Goal: Transaction & Acquisition: Purchase product/service

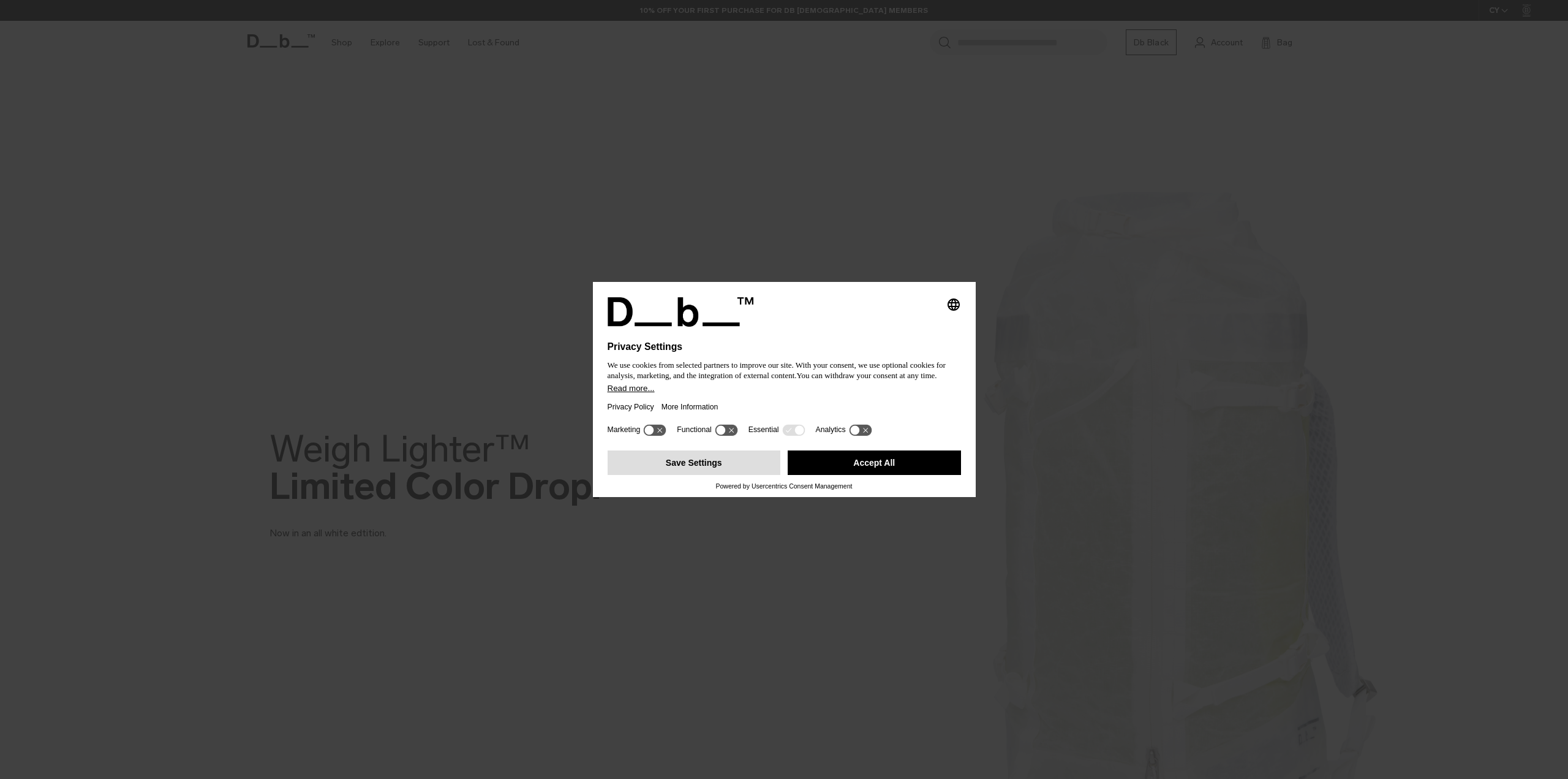
click at [736, 459] on button "Save Settings" at bounding box center [694, 463] width 173 height 25
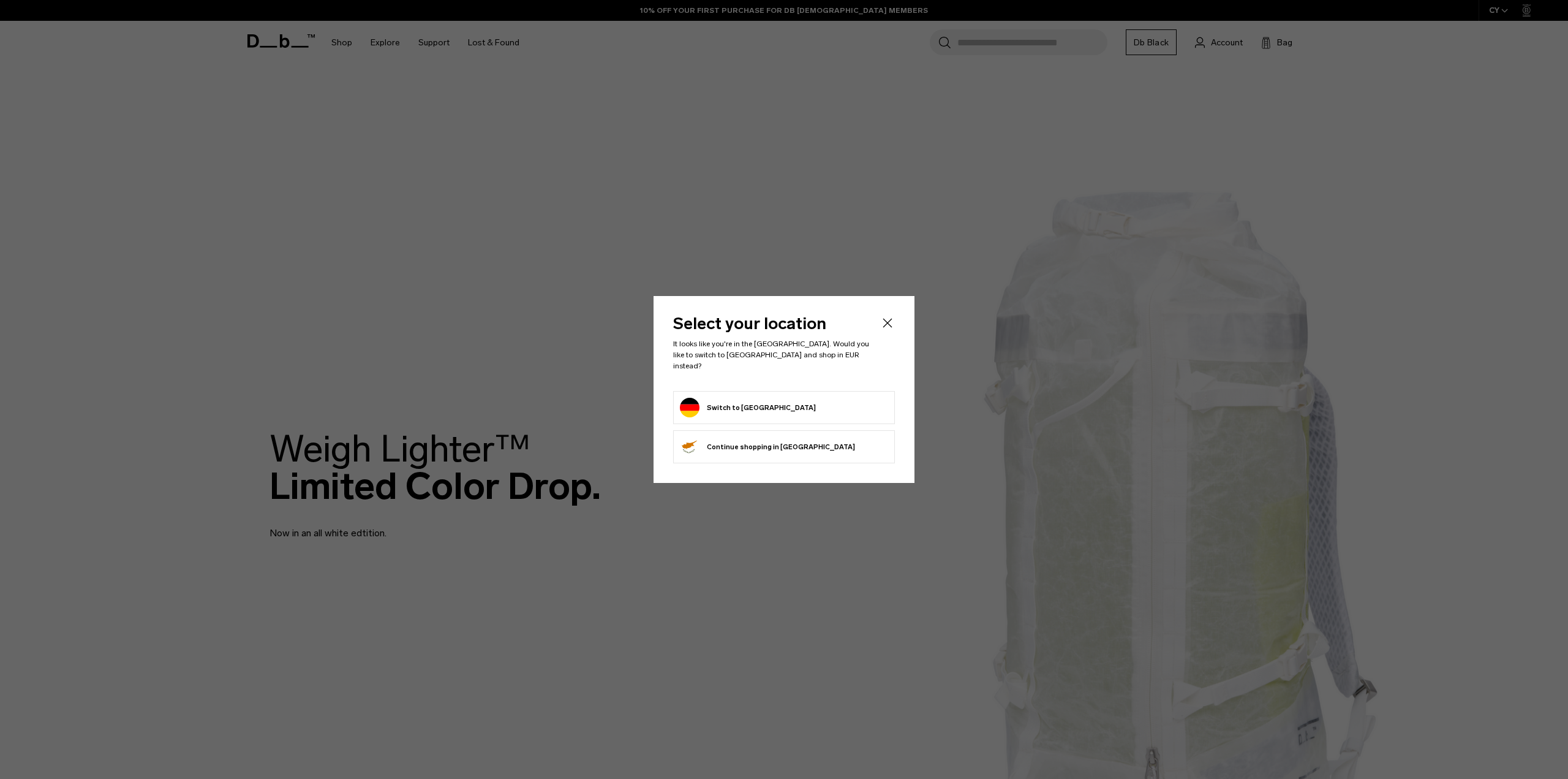
click at [750, 400] on button "Switch to Germany" at bounding box center [748, 407] width 136 height 20
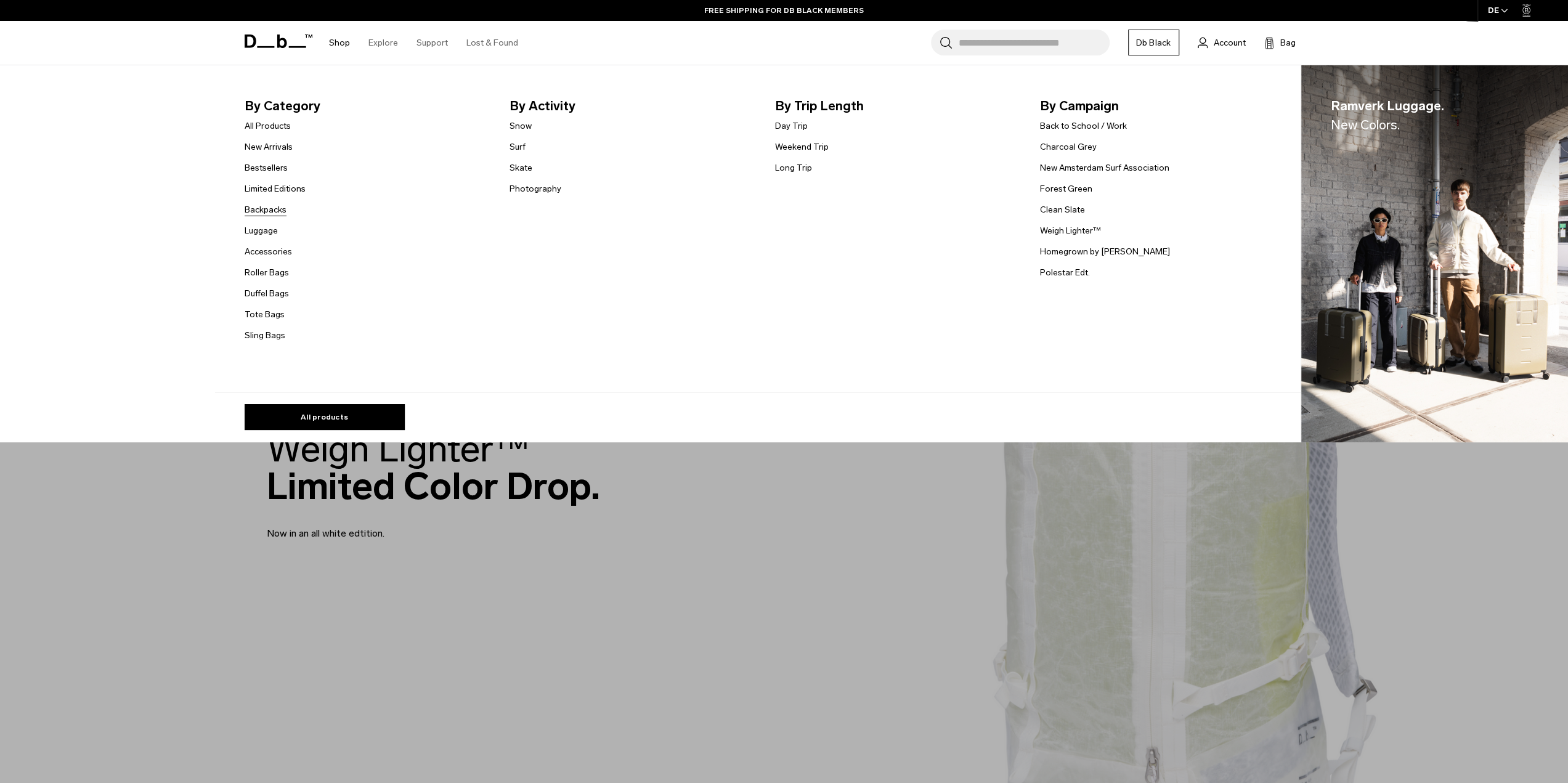
click at [263, 207] on link "Backpacks" at bounding box center [265, 210] width 42 height 13
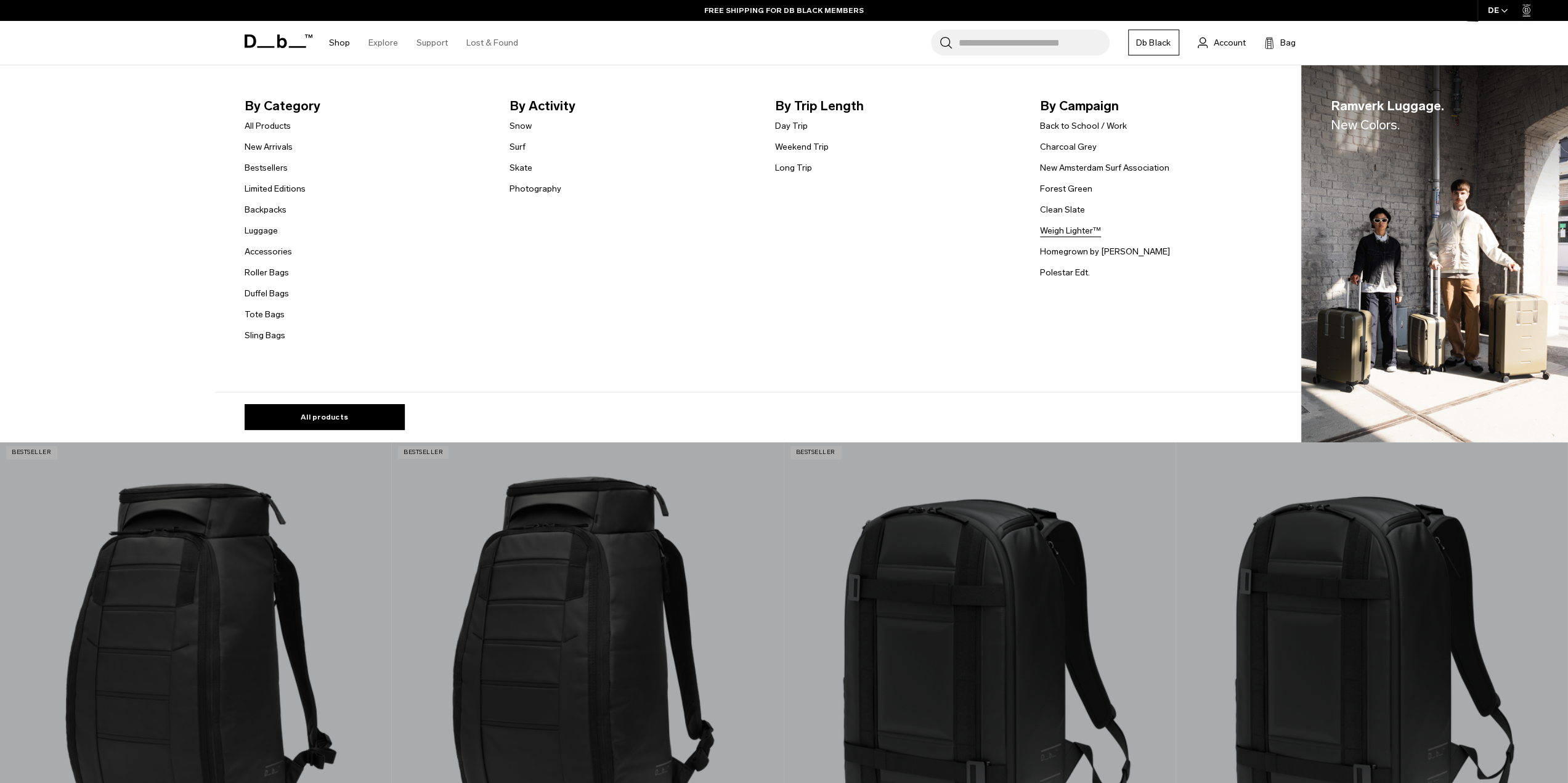
click at [1072, 230] on link "Weigh Lighter™" at bounding box center [1070, 230] width 61 height 13
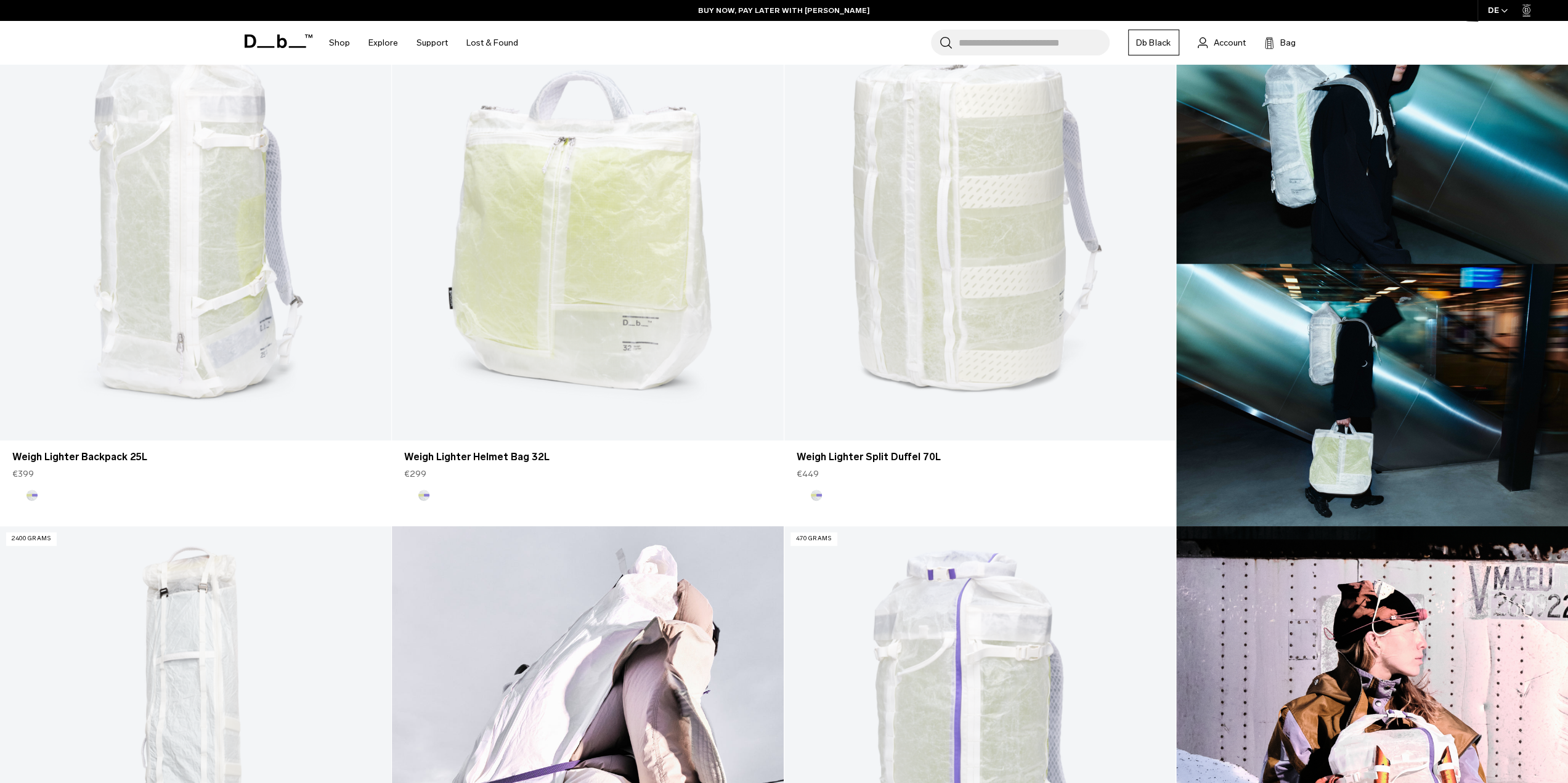
scroll to position [431, 0]
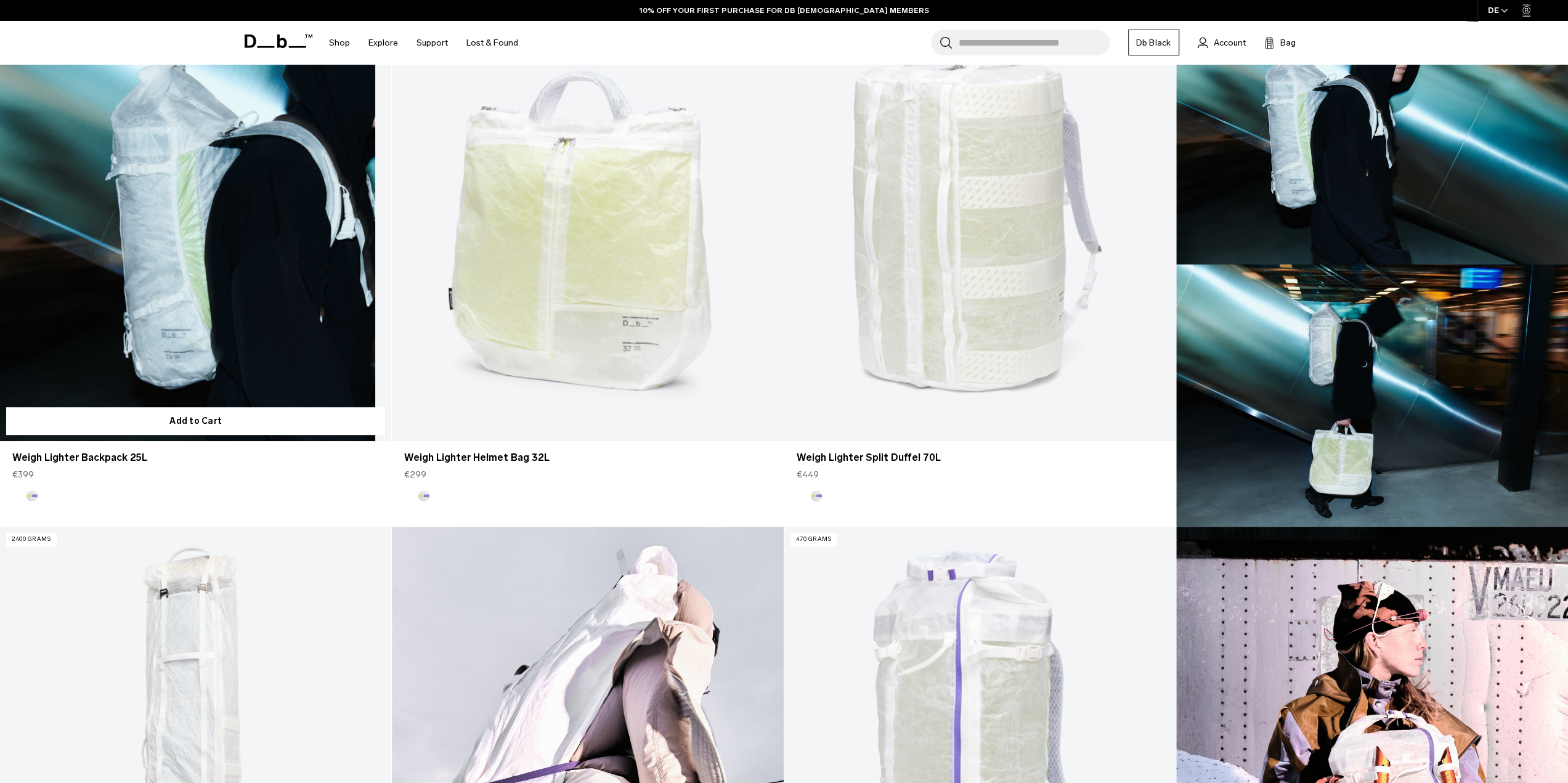
click at [217, 223] on link "Weigh Lighter Backpack 25L" at bounding box center [195, 224] width 392 height 435
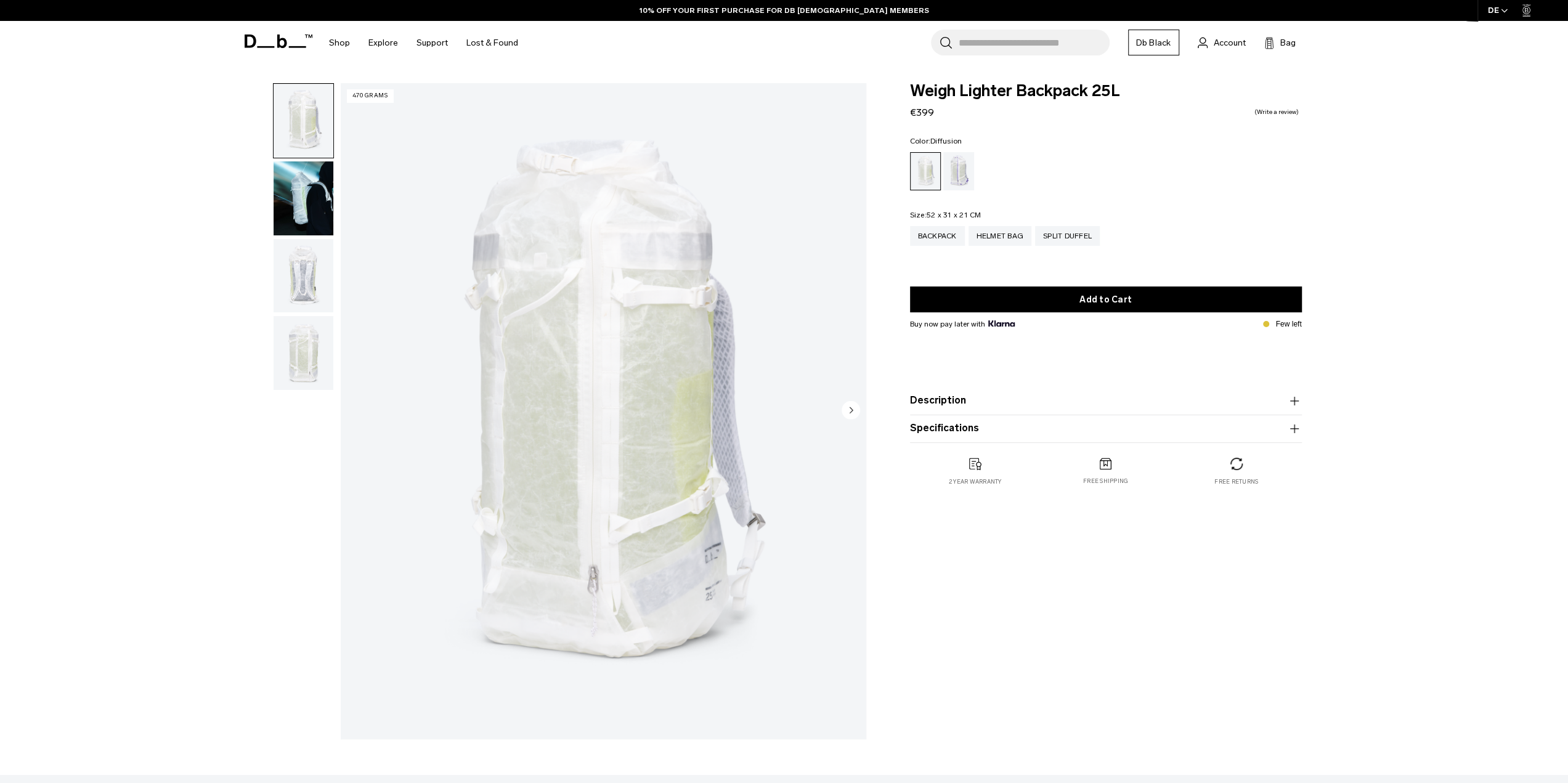
click at [939, 406] on button "Description" at bounding box center [1105, 400] width 392 height 15
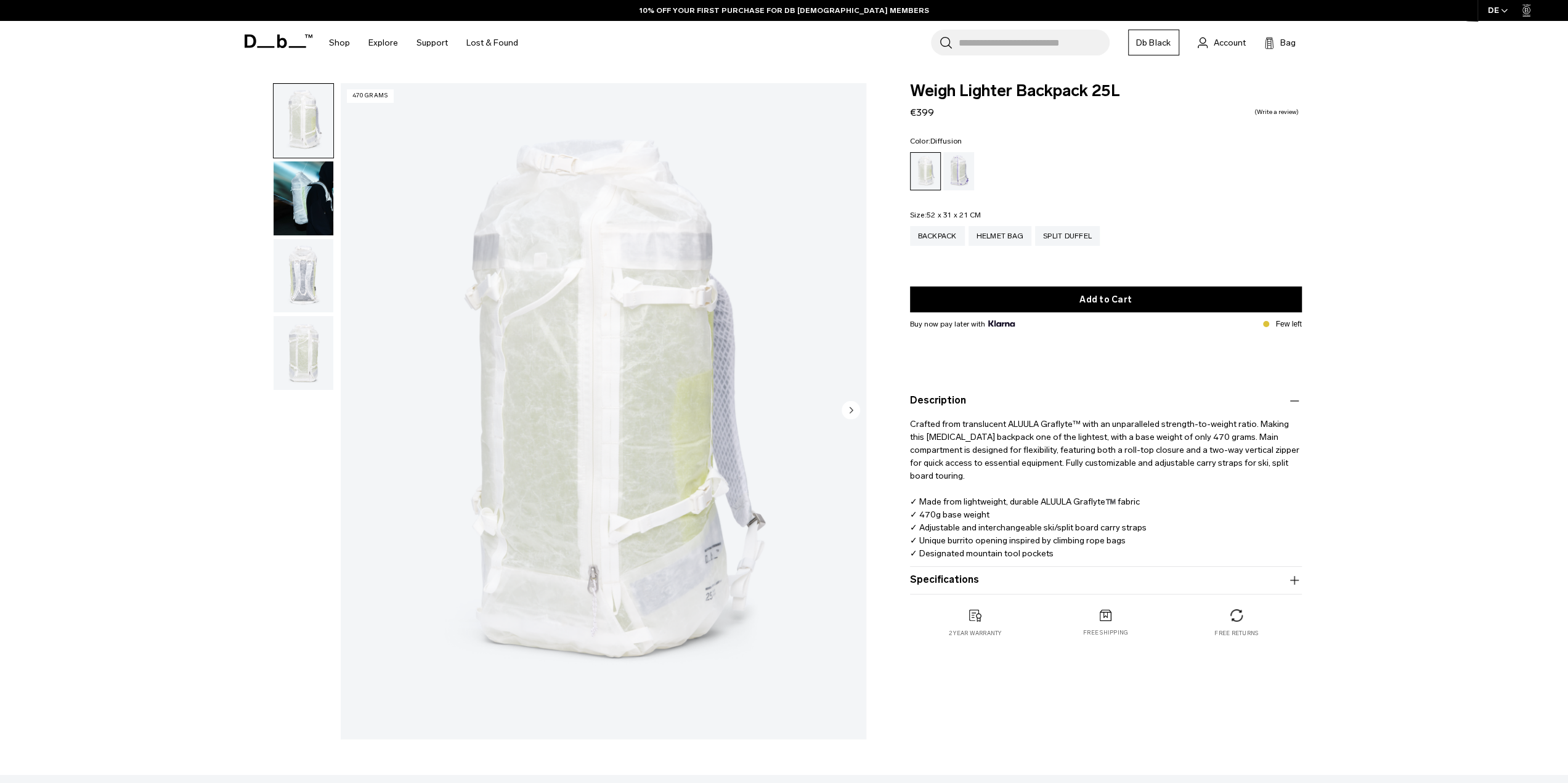
click at [998, 582] on button "Specifications" at bounding box center [1105, 580] width 392 height 15
click at [1047, 234] on div "Split Duffel" at bounding box center [1067, 235] width 65 height 20
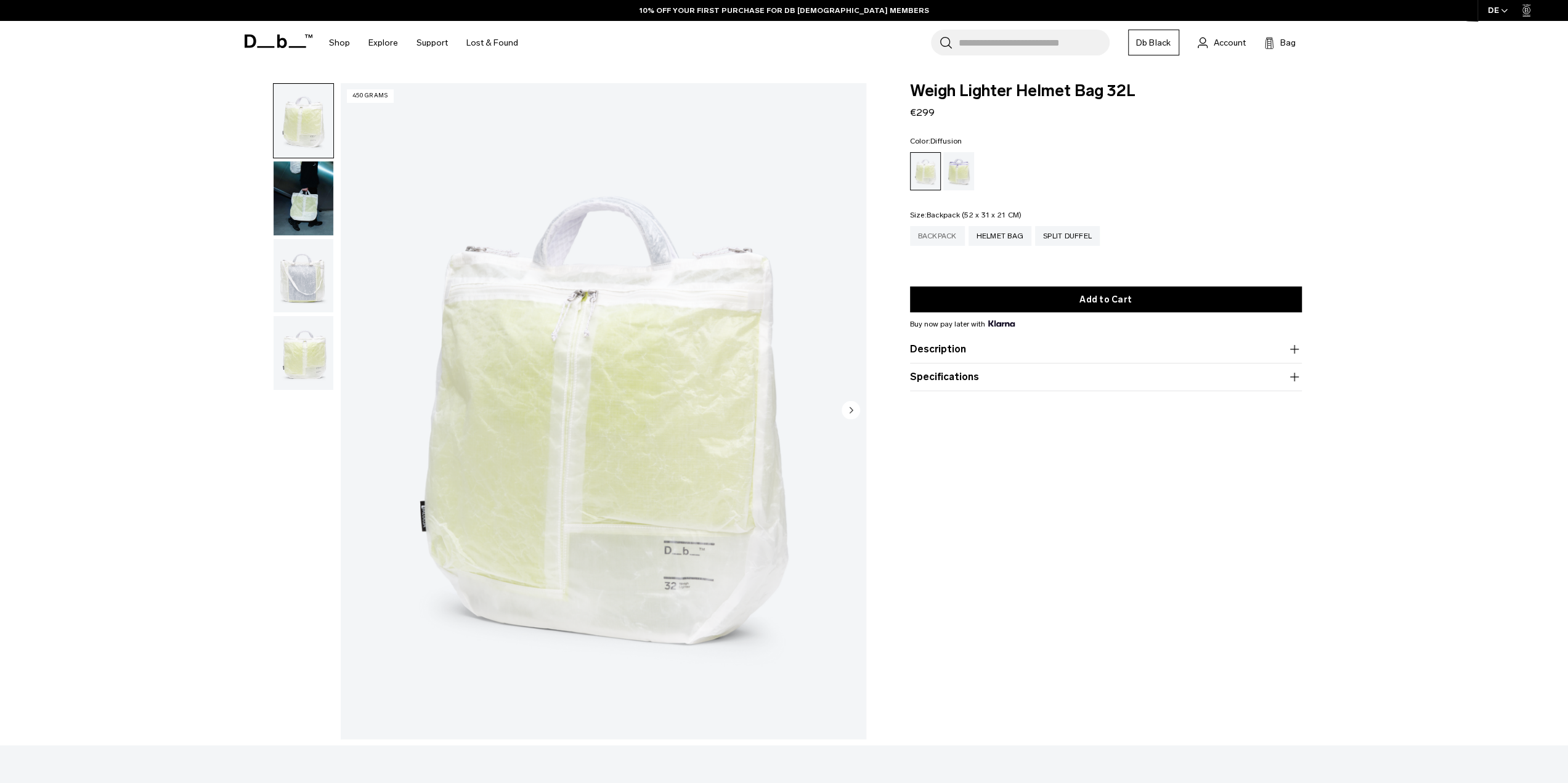
click at [921, 240] on div "Backpack" at bounding box center [937, 235] width 54 height 20
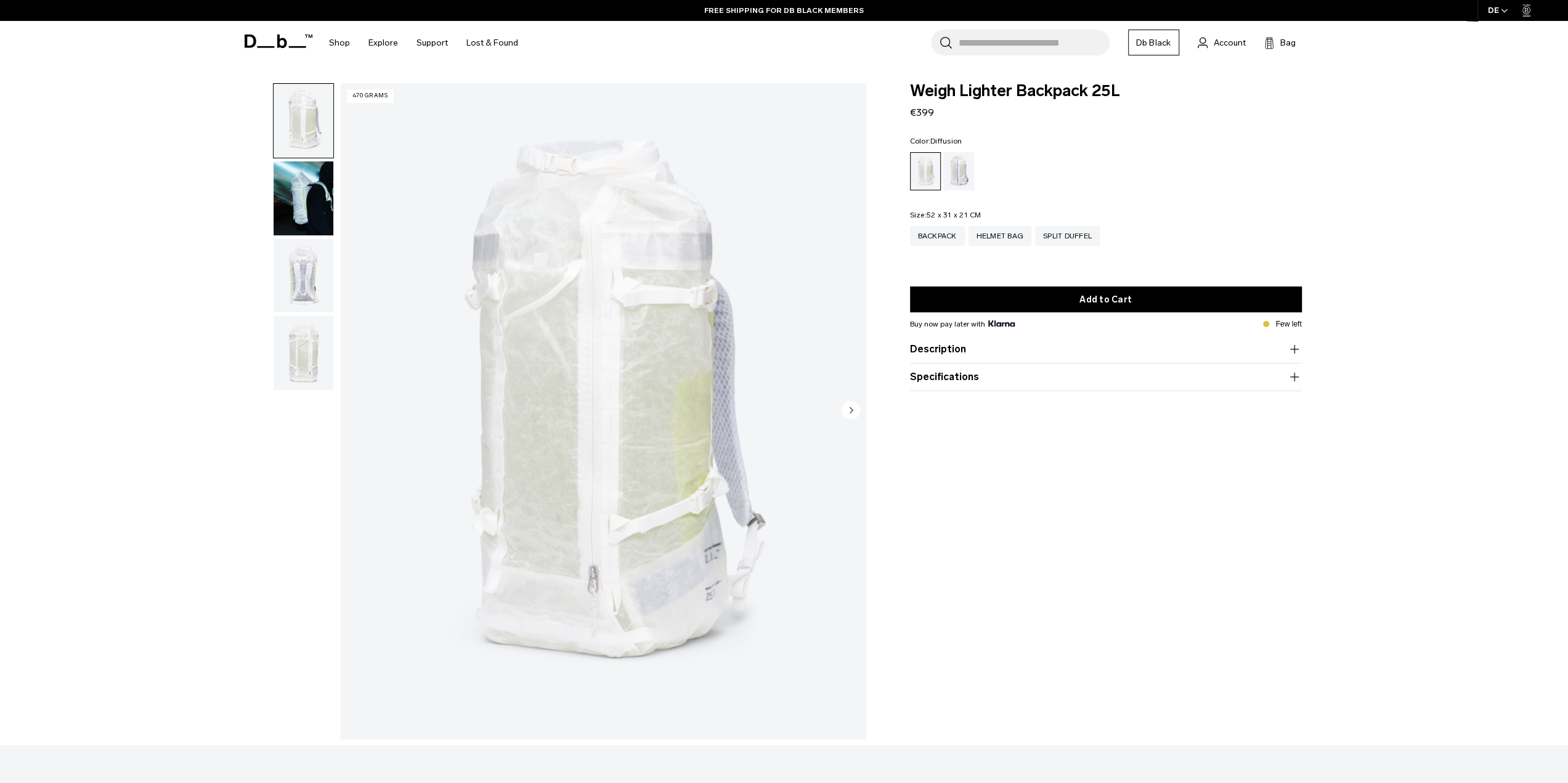
click at [304, 279] on img "button" at bounding box center [303, 276] width 60 height 74
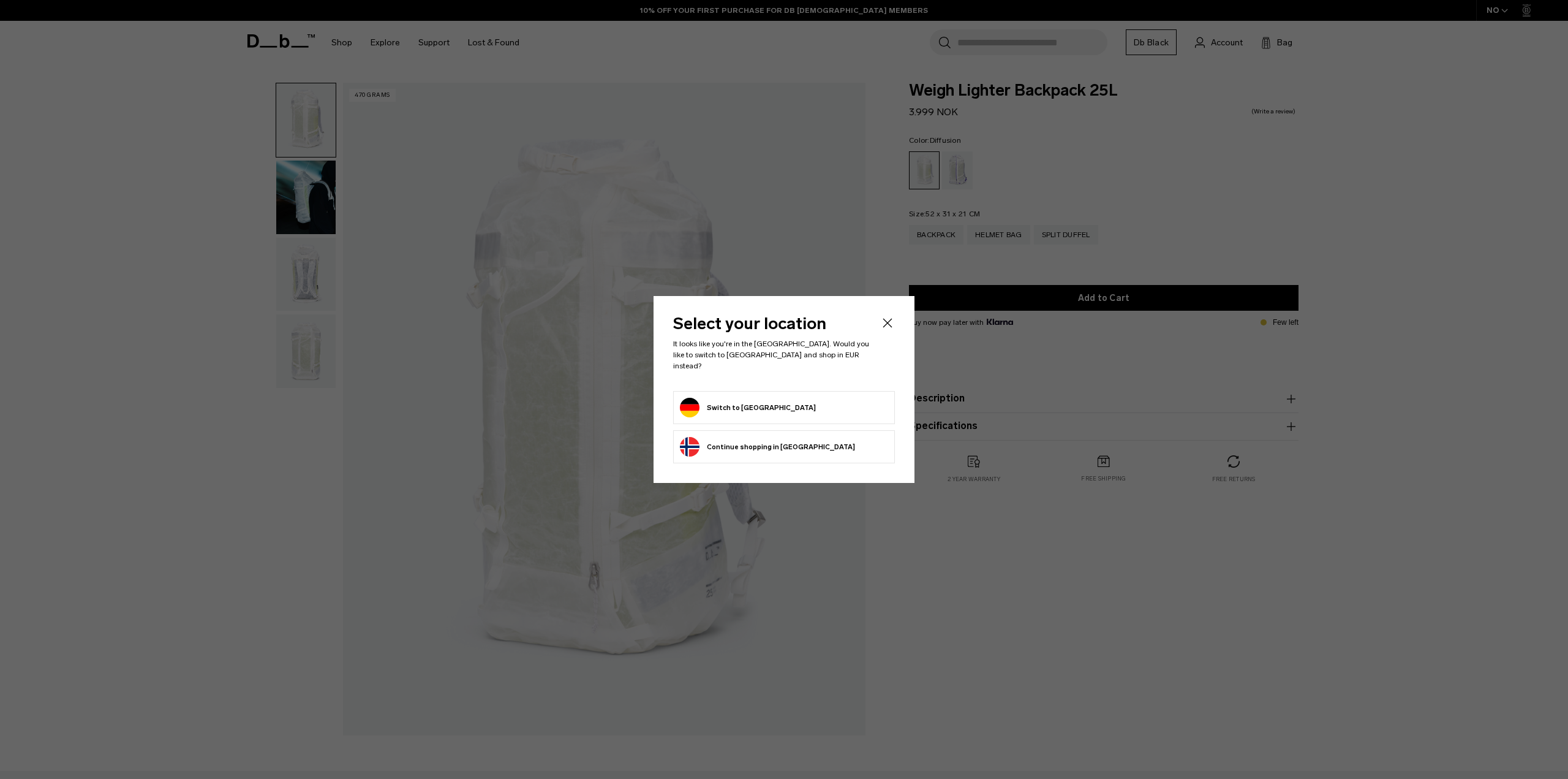
click at [862, 402] on form "Switch to [GEOGRAPHIC_DATA]" at bounding box center [784, 407] width 208 height 20
click at [885, 328] on icon "Close" at bounding box center [888, 323] width 15 height 15
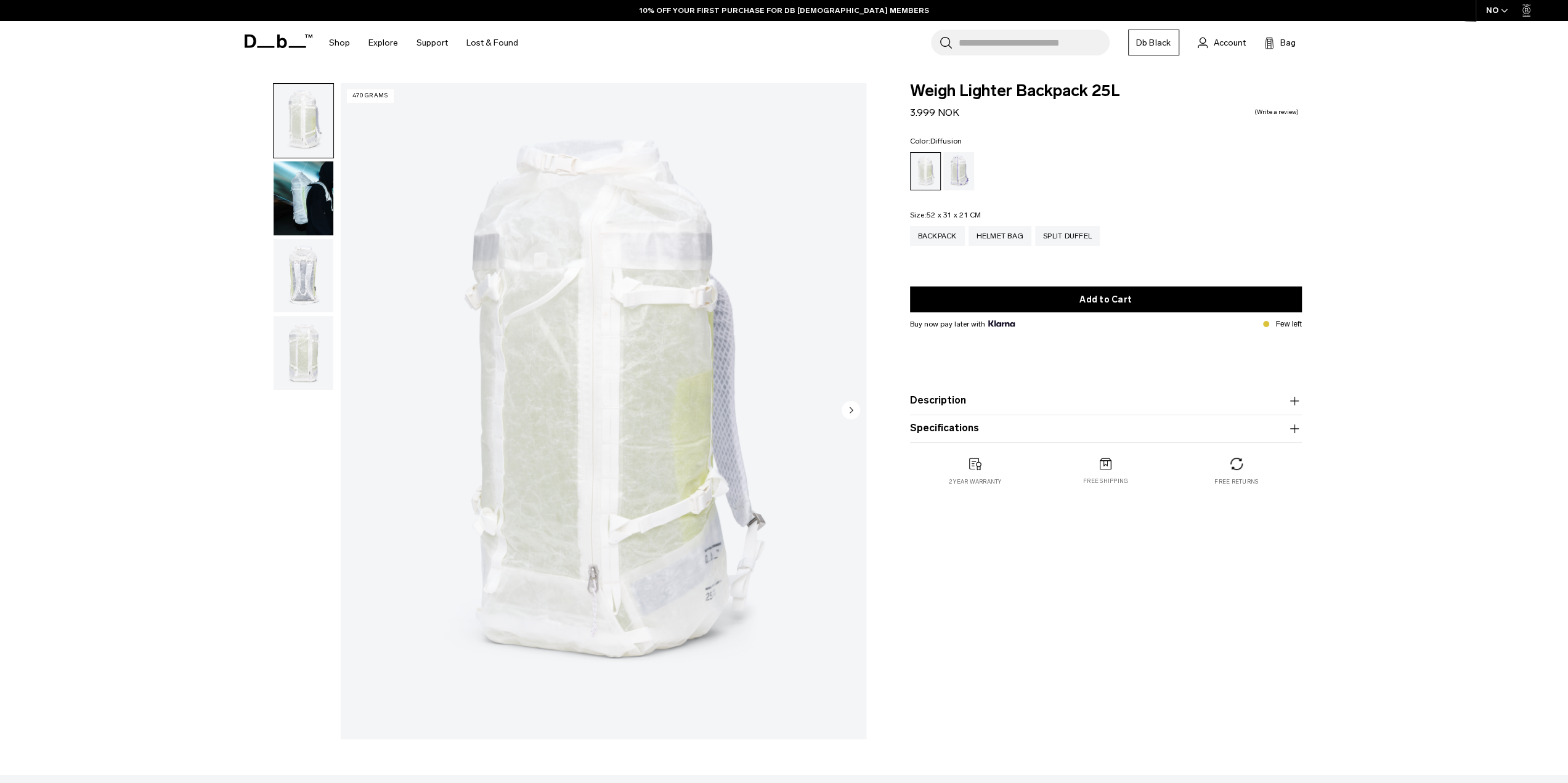
click at [309, 272] on img "button" at bounding box center [303, 276] width 60 height 74
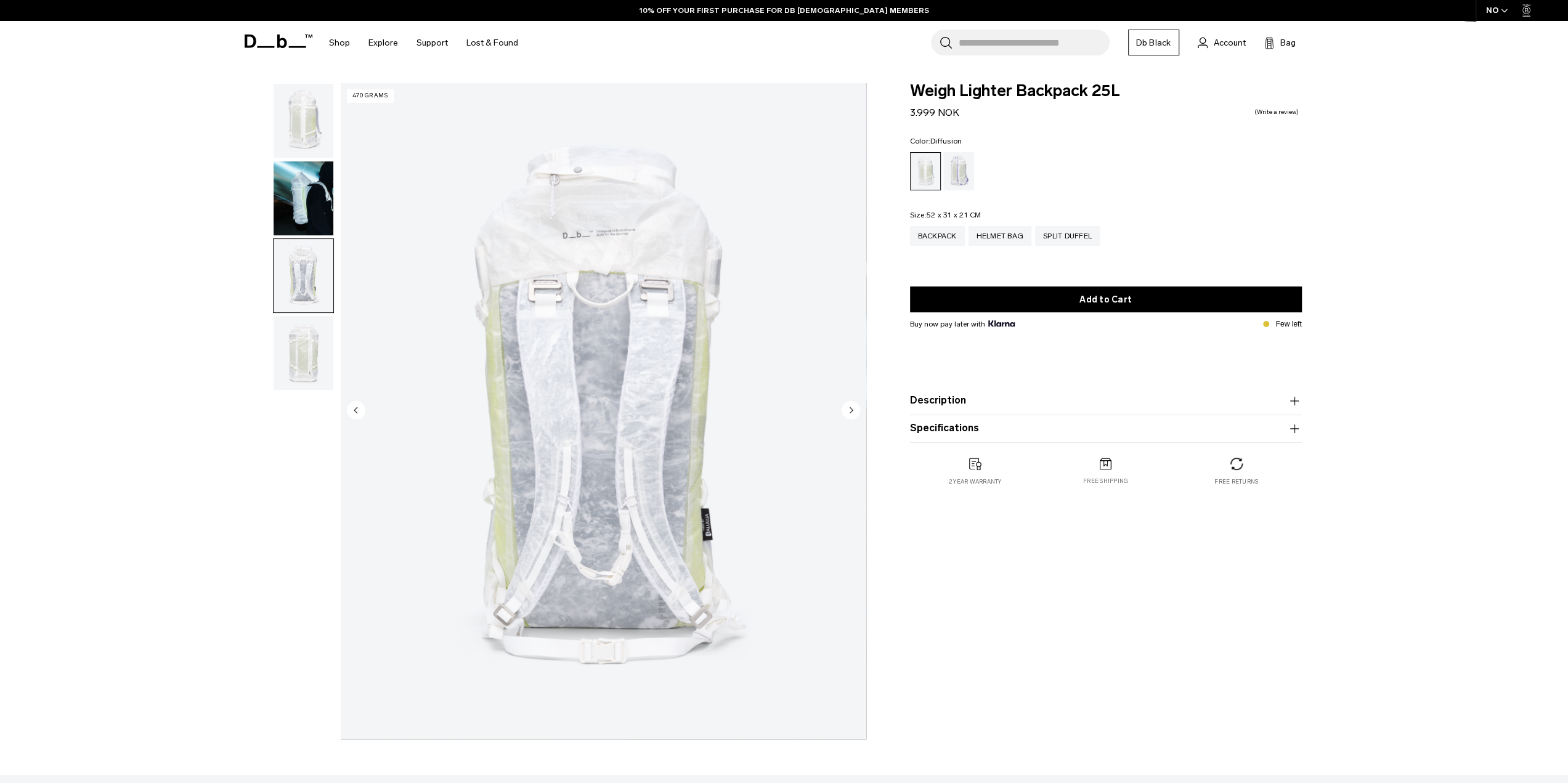
click at [311, 359] on img "button" at bounding box center [303, 352] width 60 height 74
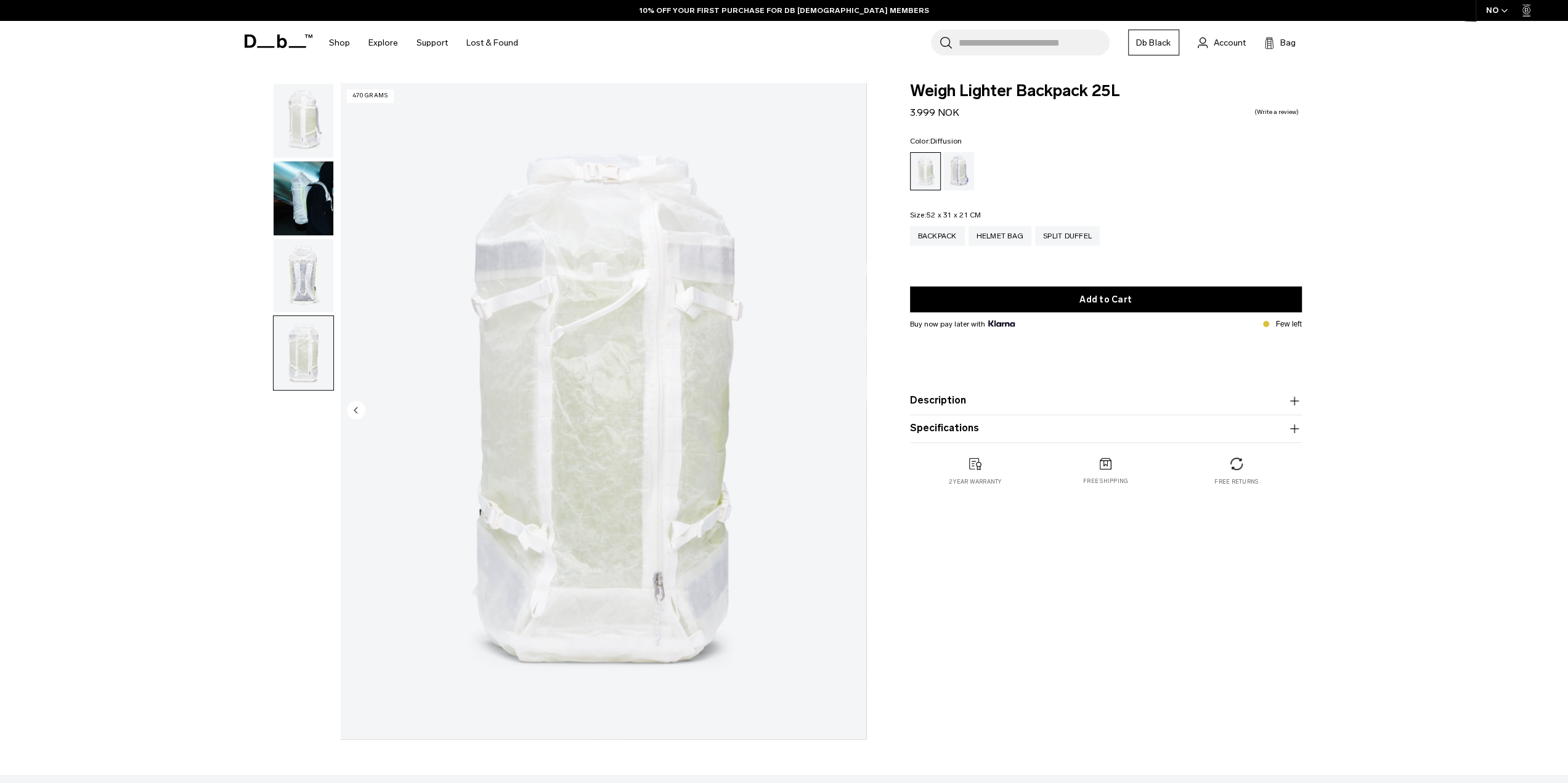
click at [1036, 431] on button "Specifications" at bounding box center [1105, 428] width 392 height 15
click at [1015, 397] on button "Description" at bounding box center [1105, 400] width 392 height 15
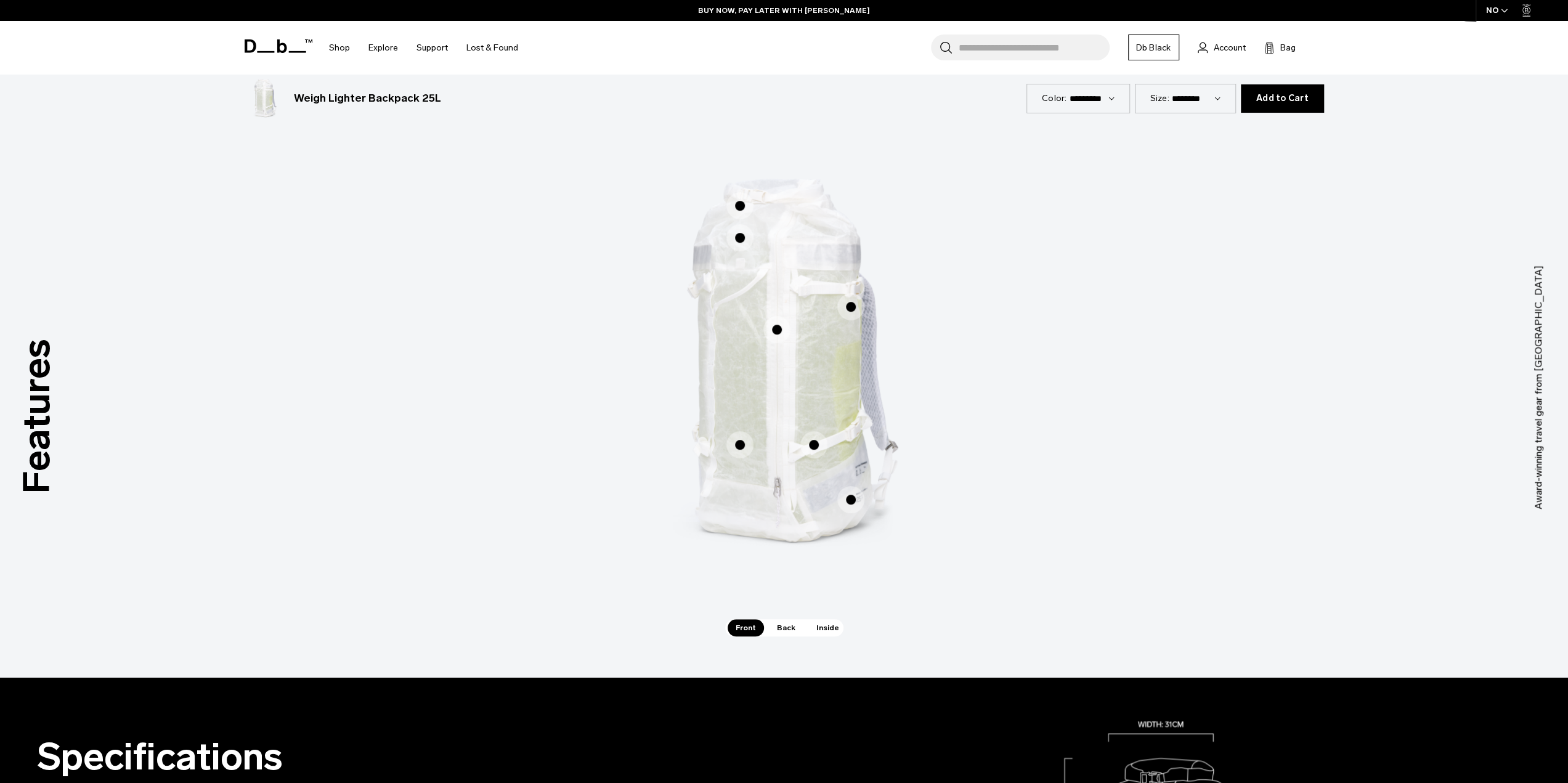
scroll to position [677, 0]
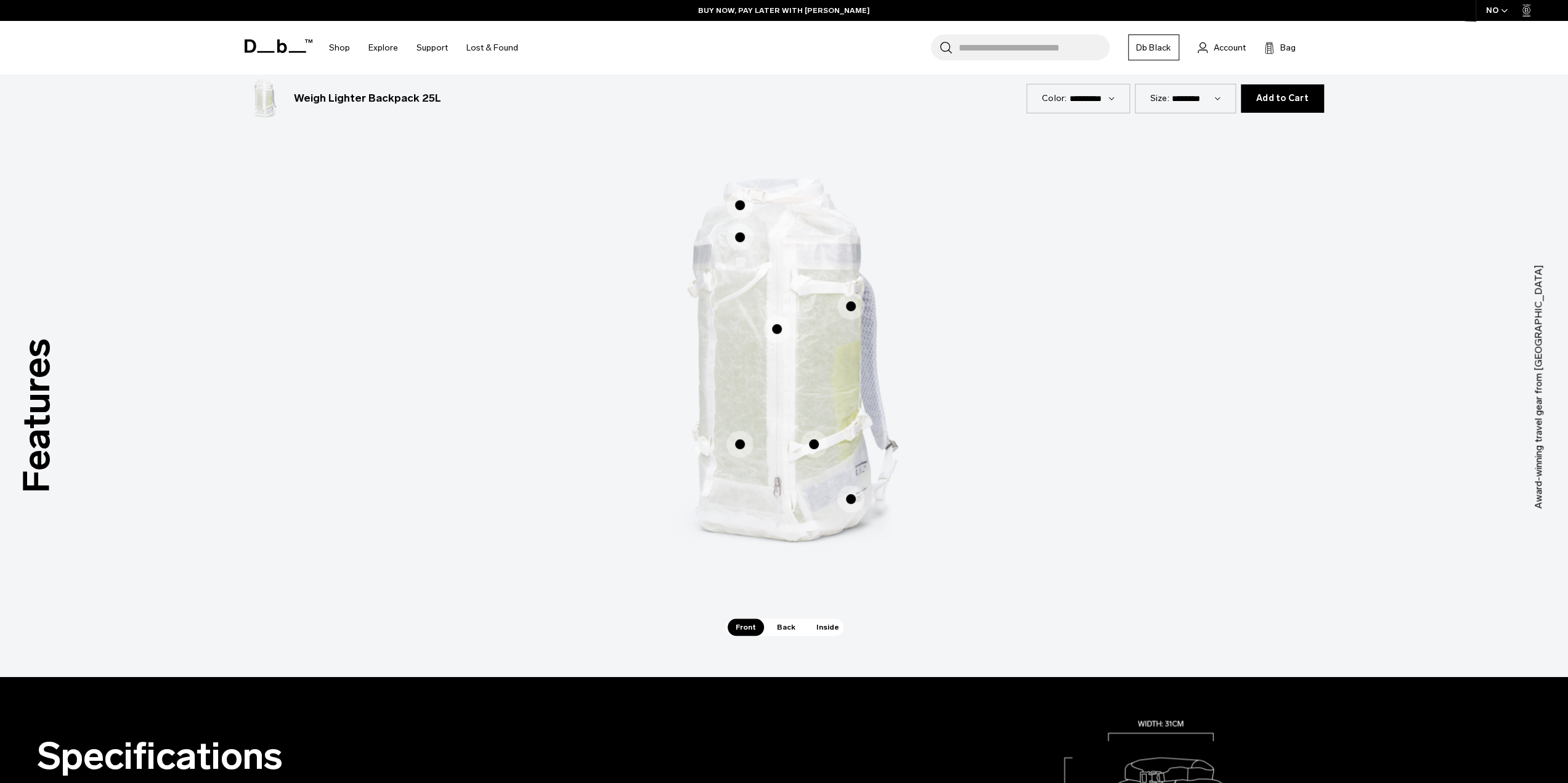
click at [784, 624] on span "Back" at bounding box center [786, 626] width 35 height 17
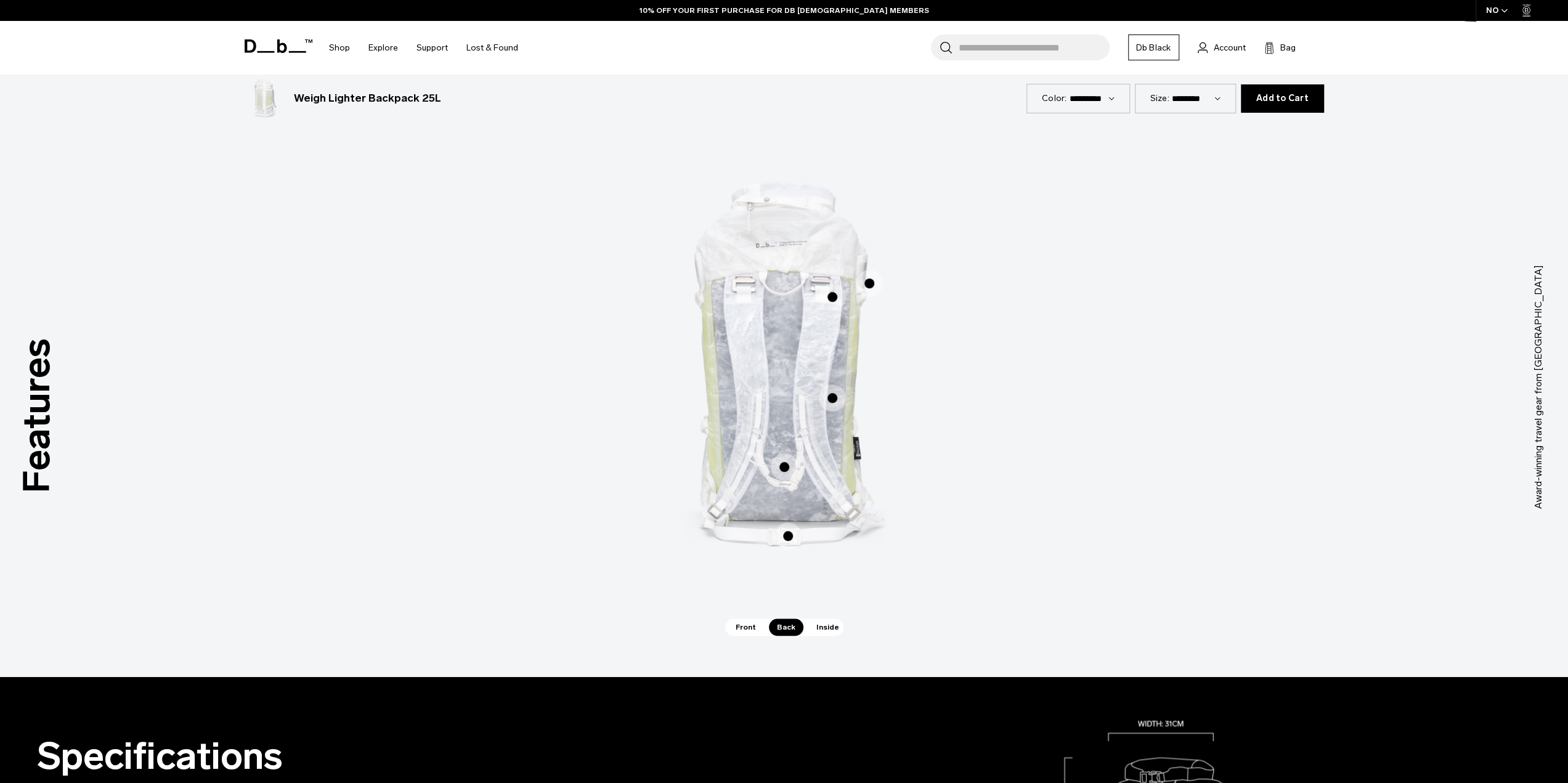
click at [802, 628] on div "Front Back Inside" at bounding box center [784, 626] width 119 height 17
click at [817, 626] on span "Inside" at bounding box center [828, 626] width 39 height 17
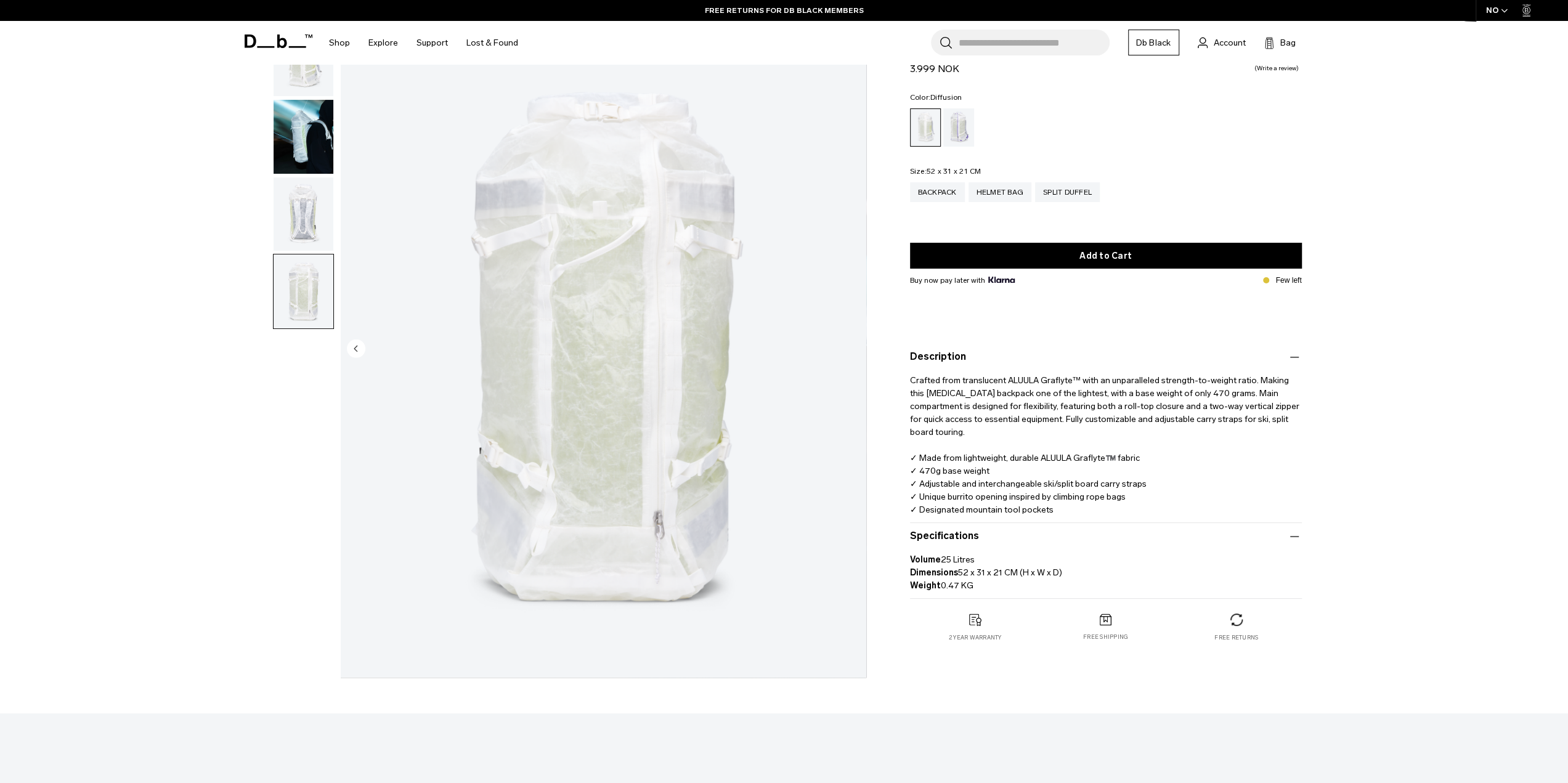
scroll to position [62, 0]
